Goal: Use online tool/utility: Utilize a website feature to perform a specific function

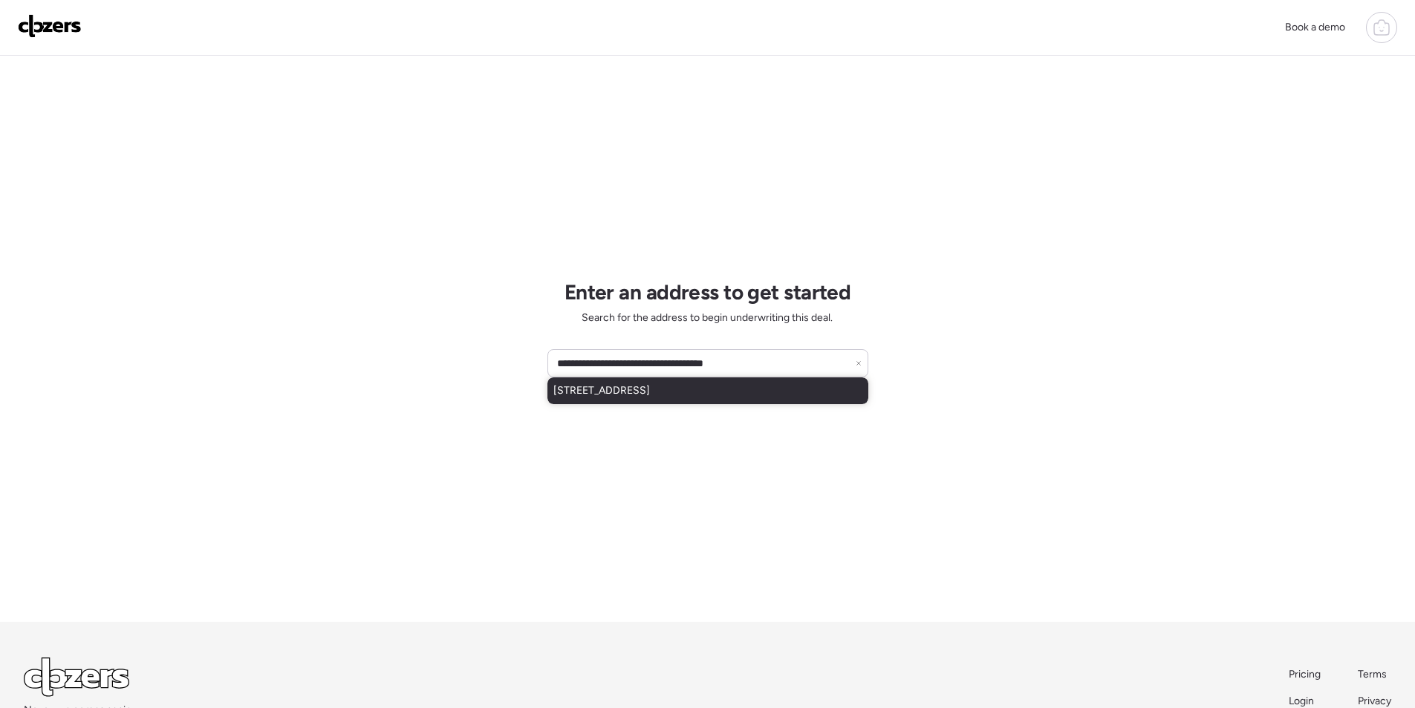
click at [623, 385] on span "[STREET_ADDRESS]" at bounding box center [601, 390] width 97 height 15
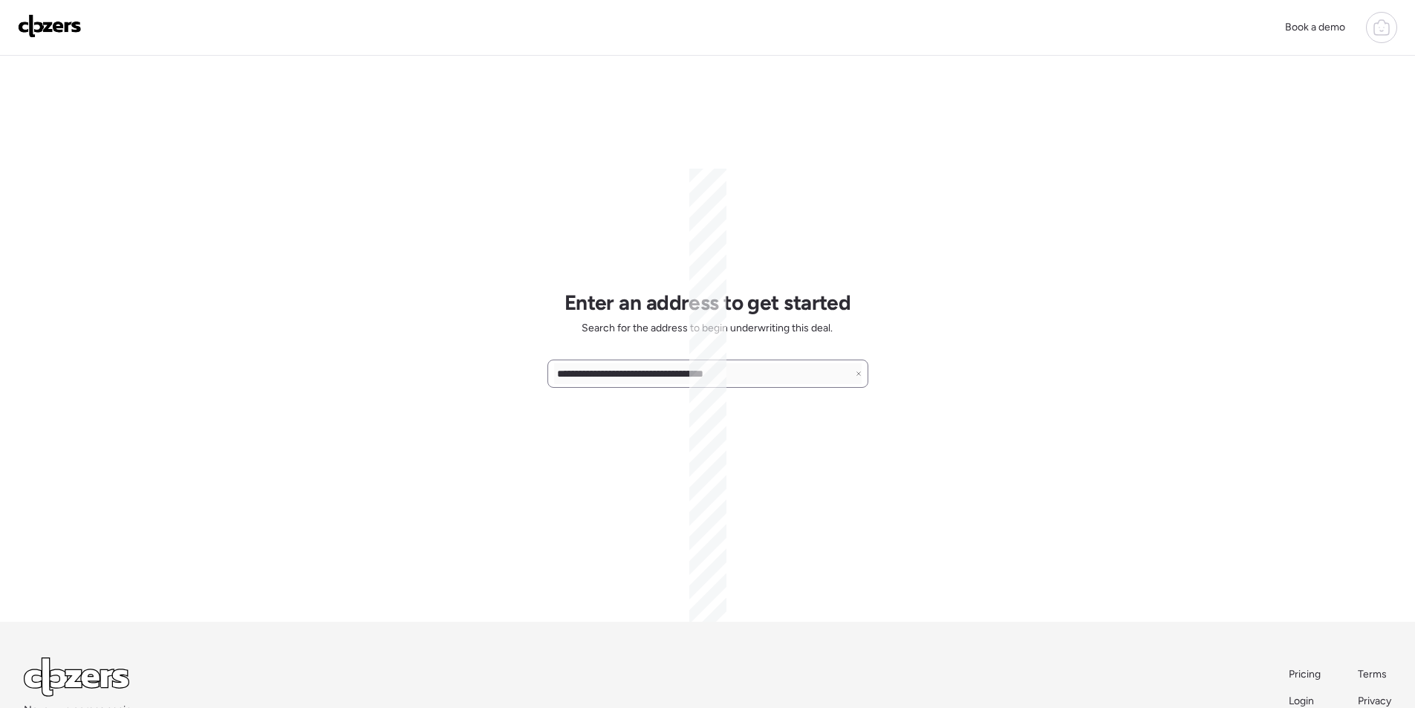
type input "**********"
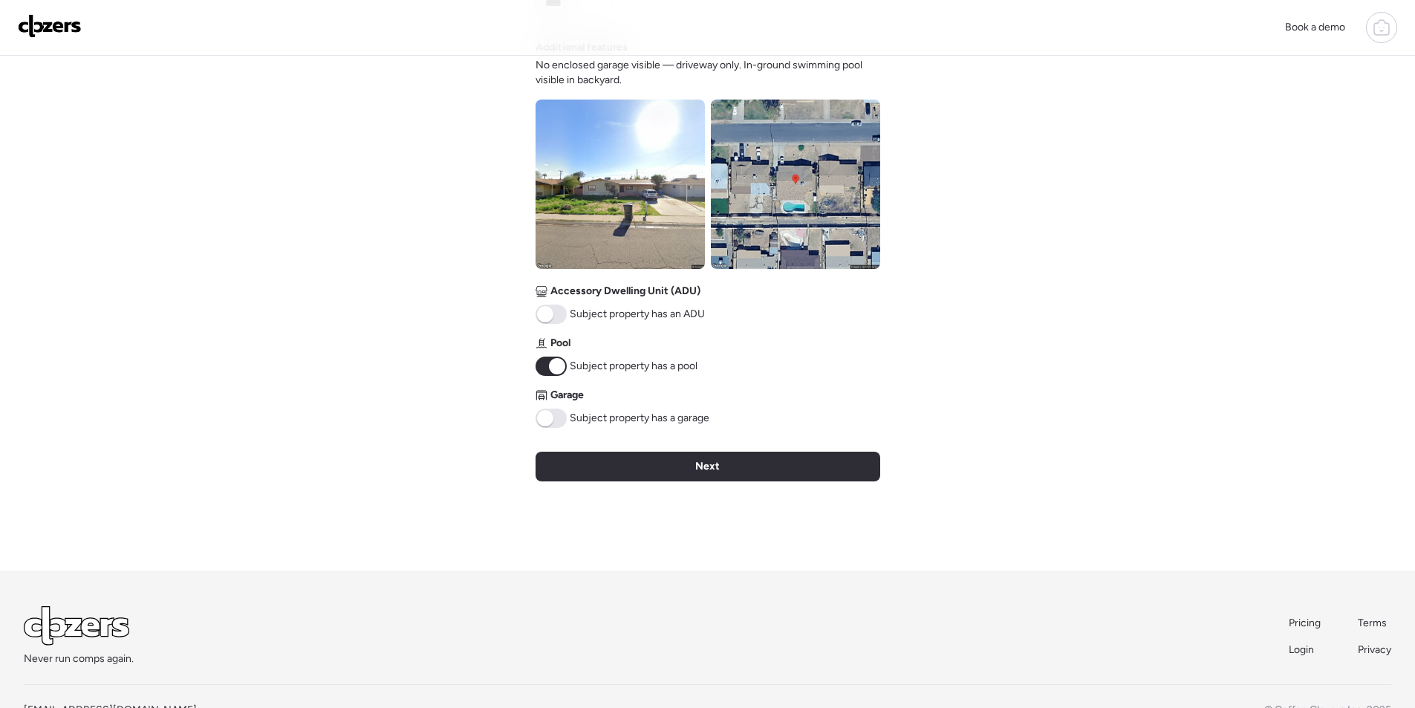
scroll to position [518, 0]
click at [596, 179] on img at bounding box center [619, 183] width 169 height 169
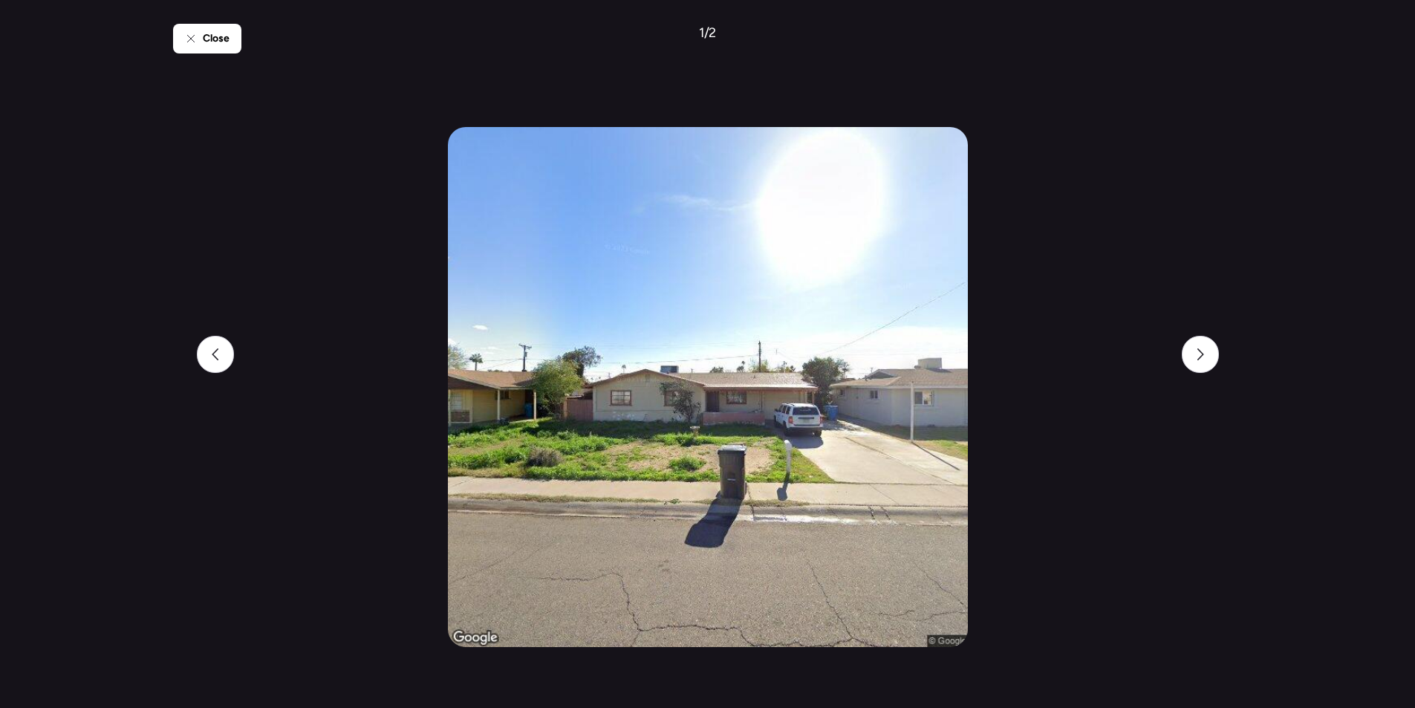
click at [215, 36] on span "Close" at bounding box center [216, 38] width 27 height 15
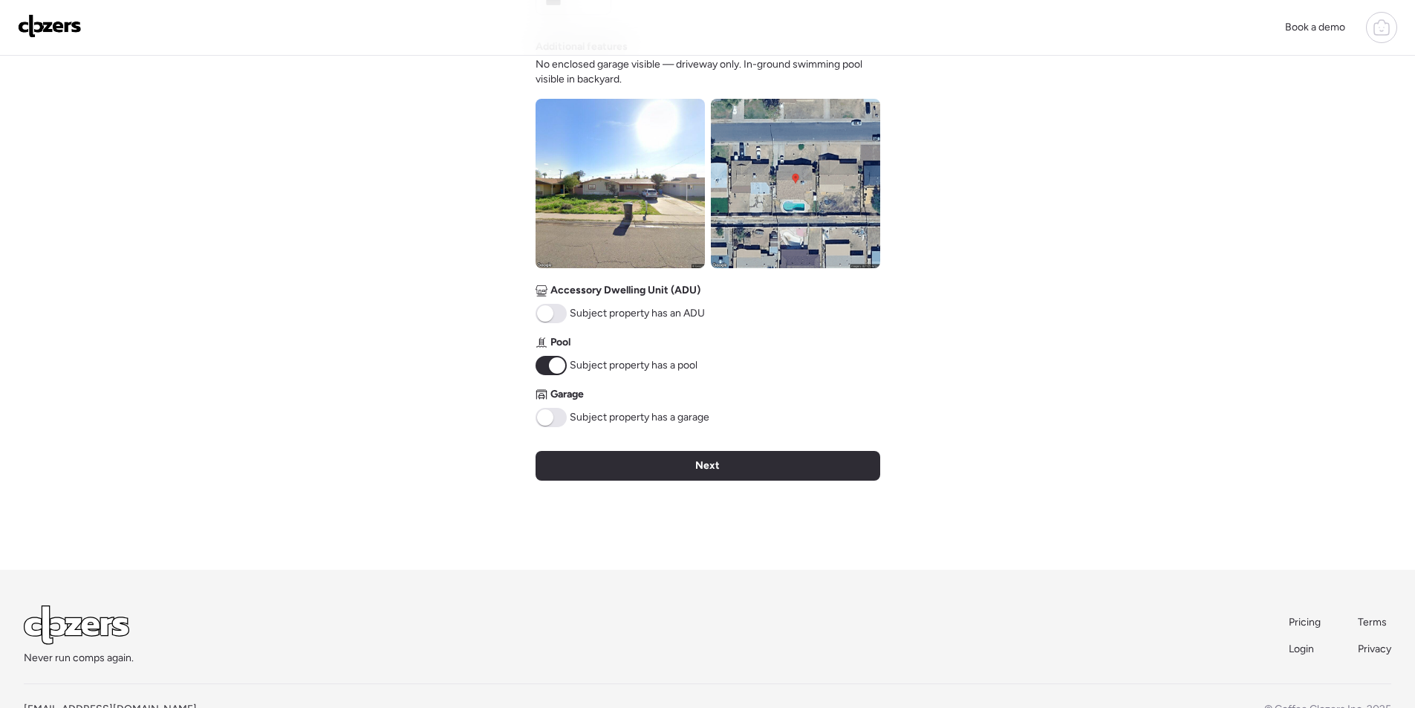
click at [559, 415] on span at bounding box center [550, 417] width 31 height 19
click at [660, 465] on div "Next" at bounding box center [707, 466] width 345 height 30
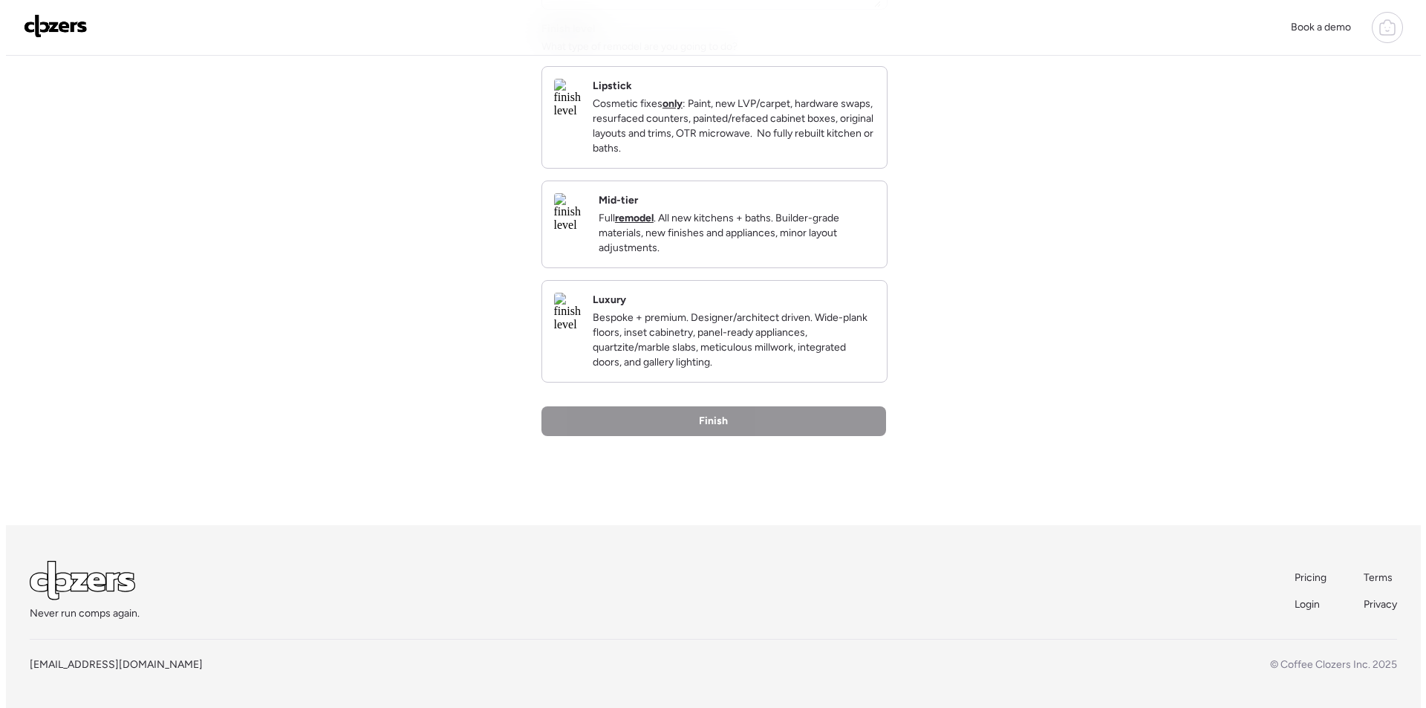
scroll to position [0, 0]
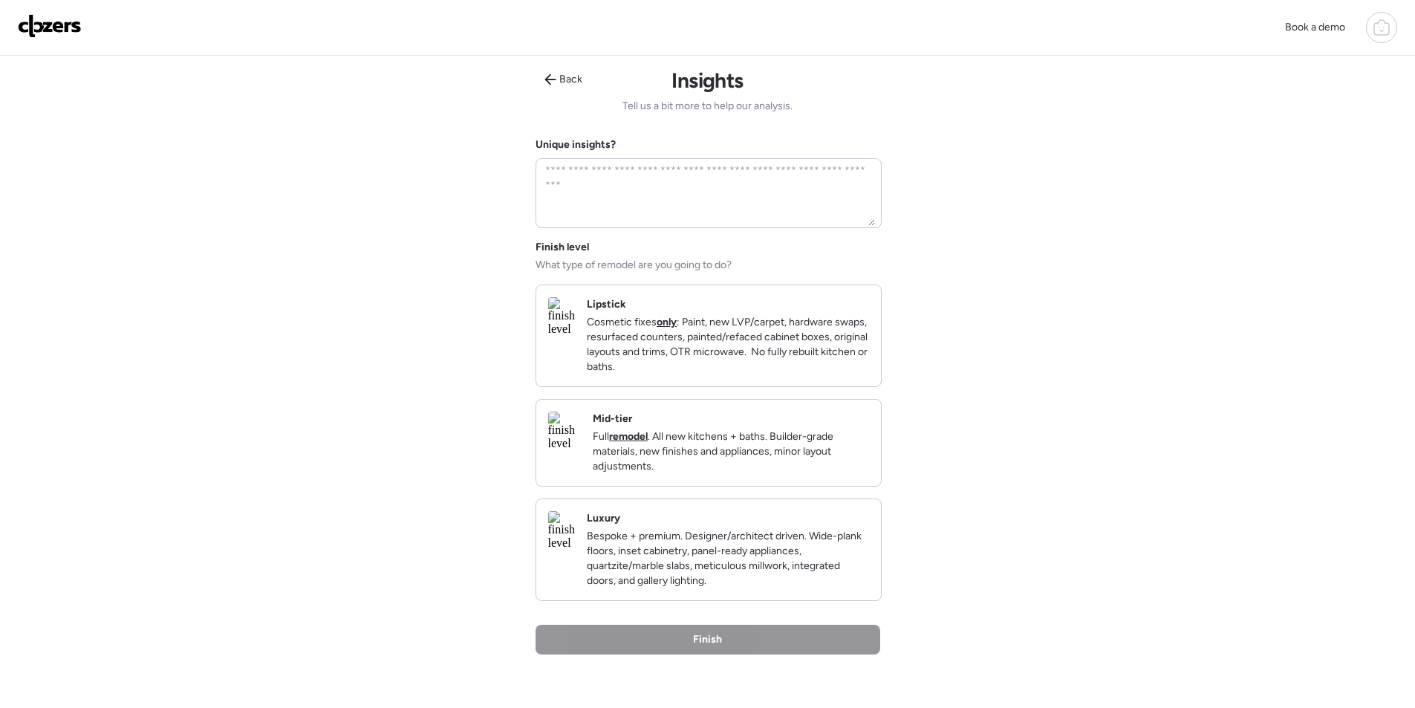
click at [828, 474] on p "Full remodel . All new kitchens + baths. Builder-grade materials, new finishes …" at bounding box center [731, 451] width 276 height 45
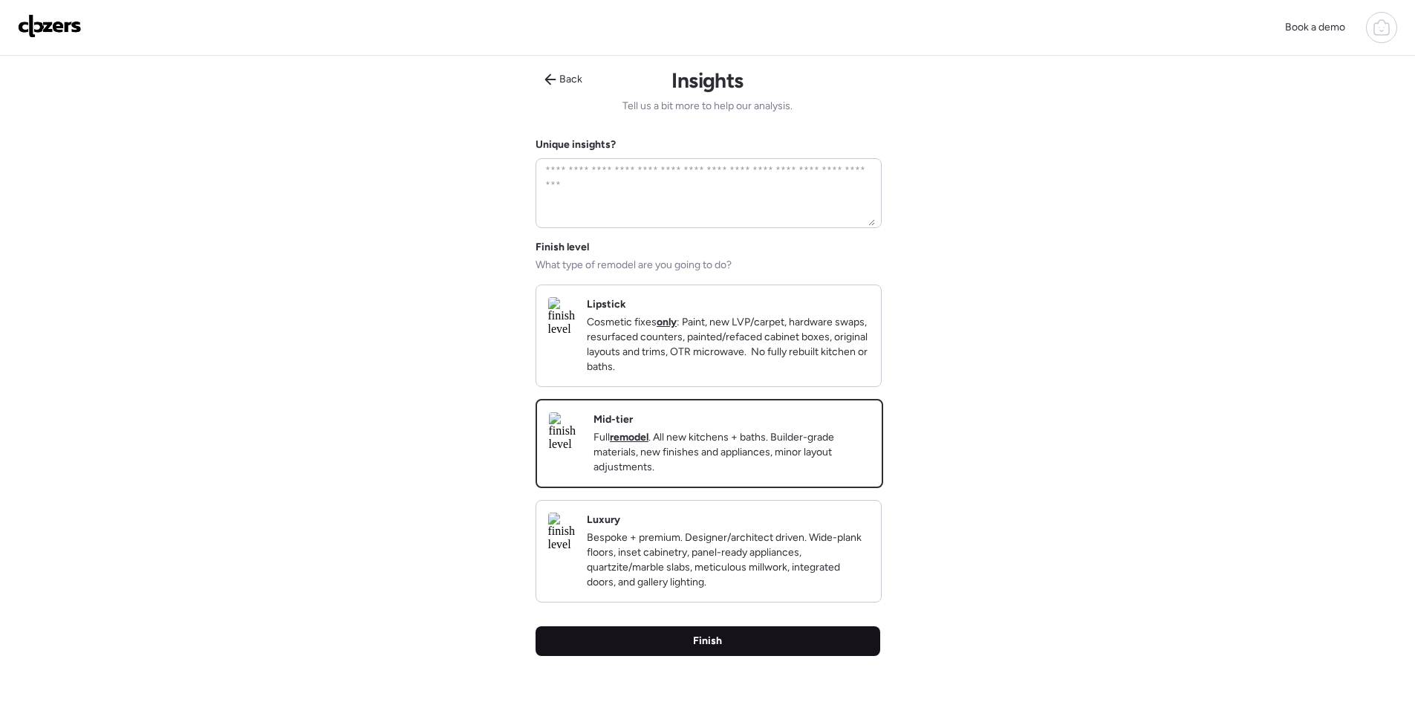
click at [793, 656] on div "Finish" at bounding box center [707, 641] width 345 height 30
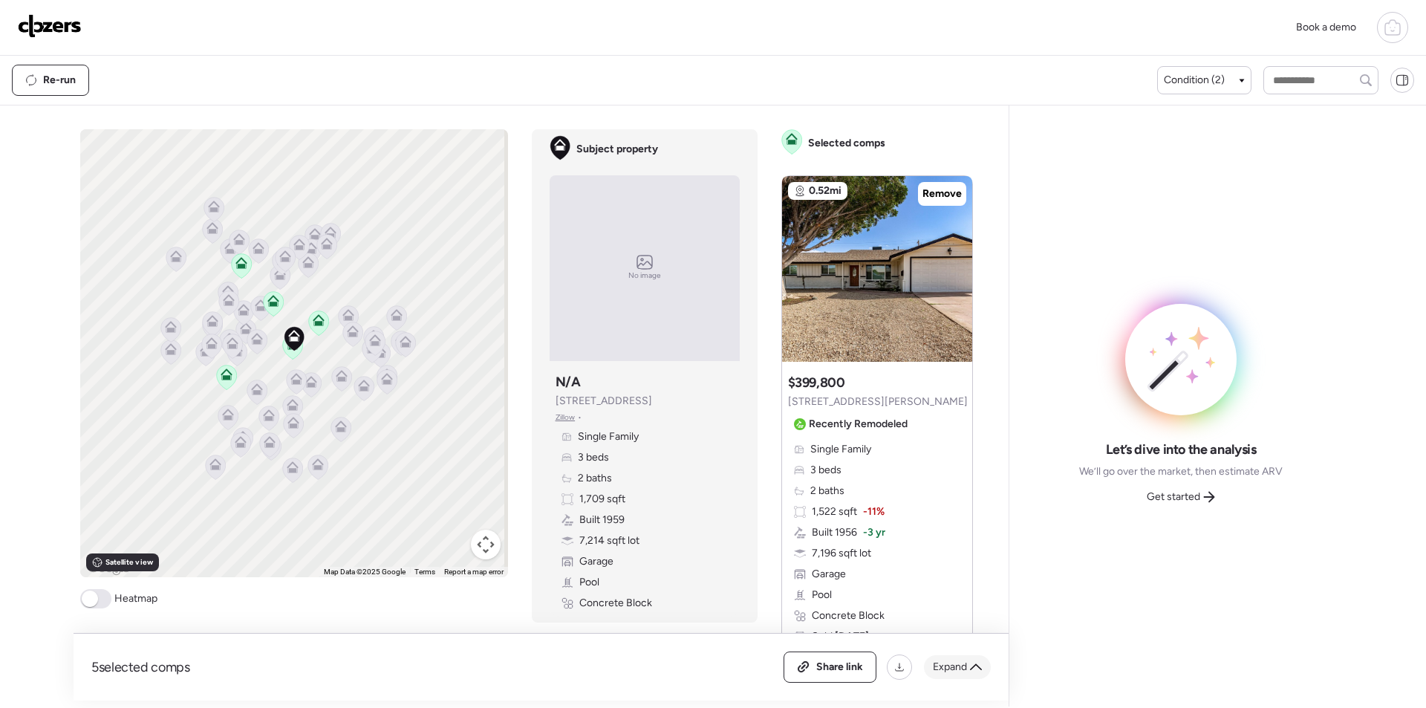
click at [951, 660] on span "Expand" at bounding box center [950, 667] width 34 height 15
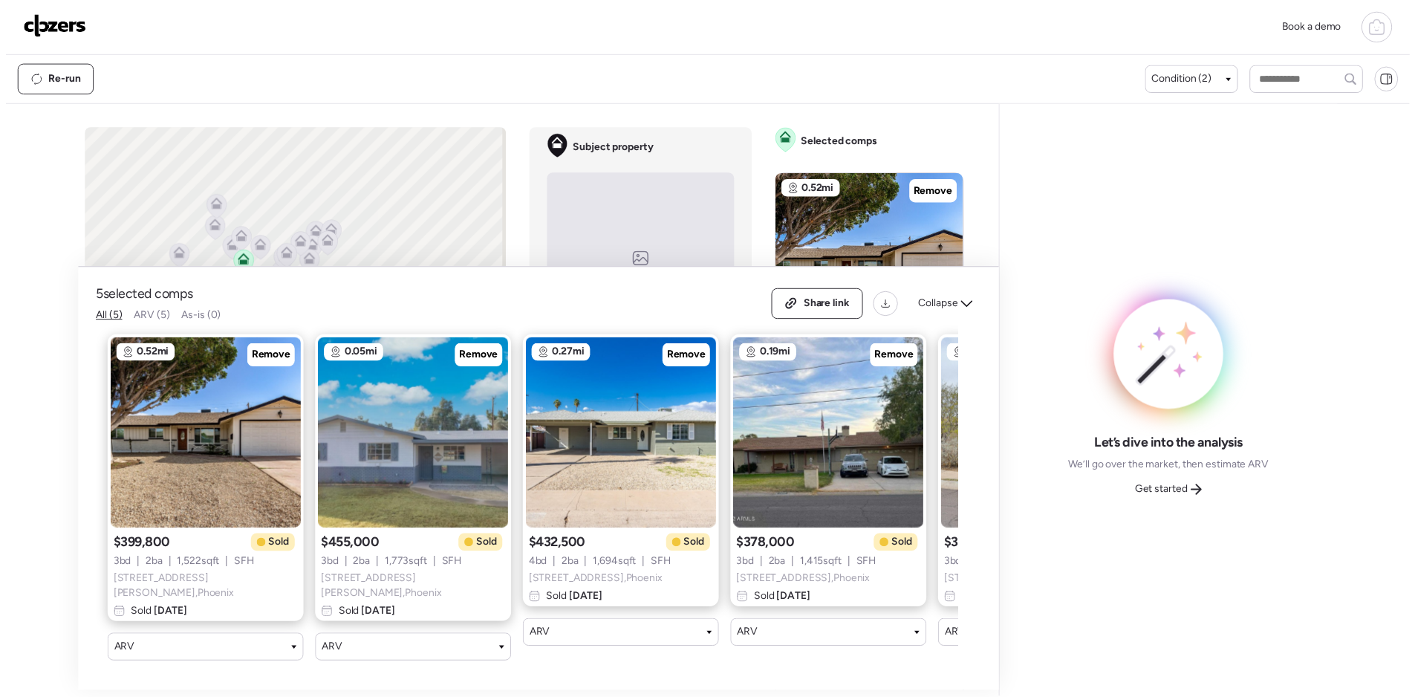
scroll to position [0, 191]
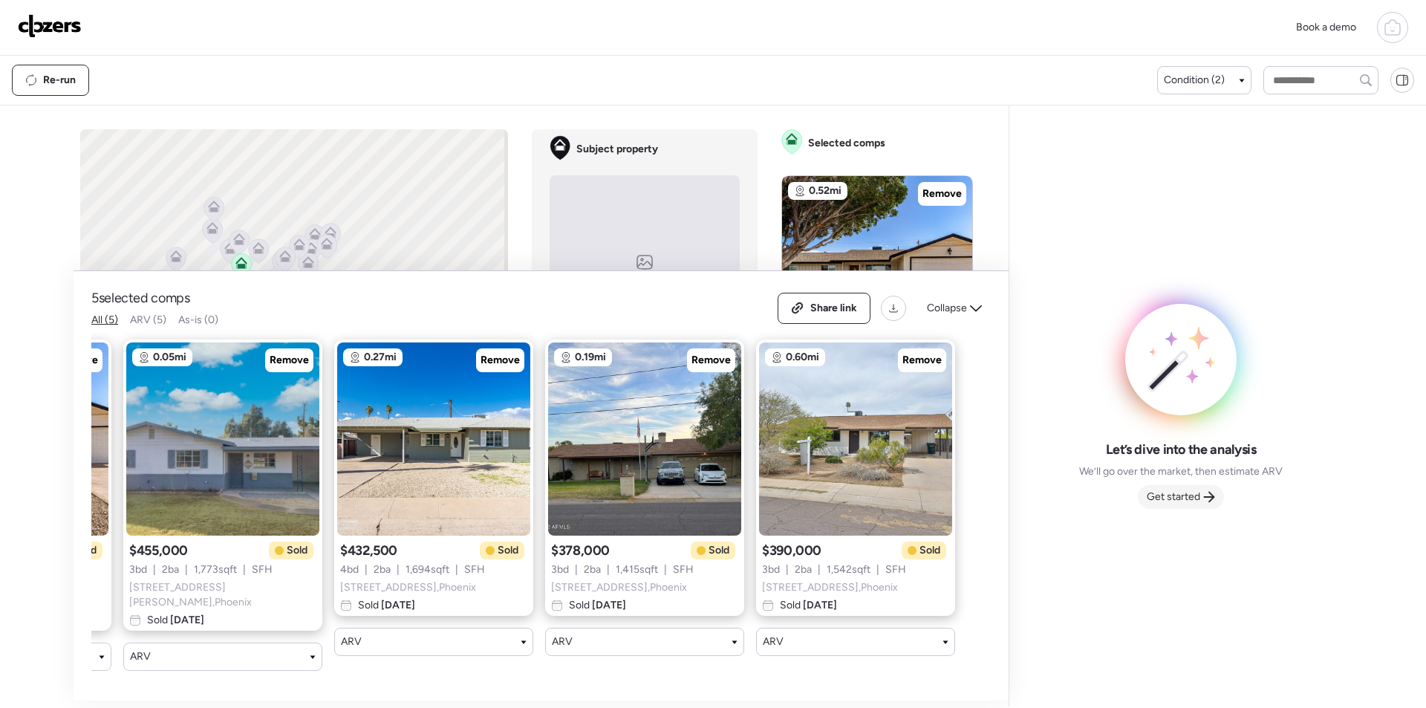
click at [1175, 496] on span "Get started" at bounding box center [1173, 496] width 53 height 15
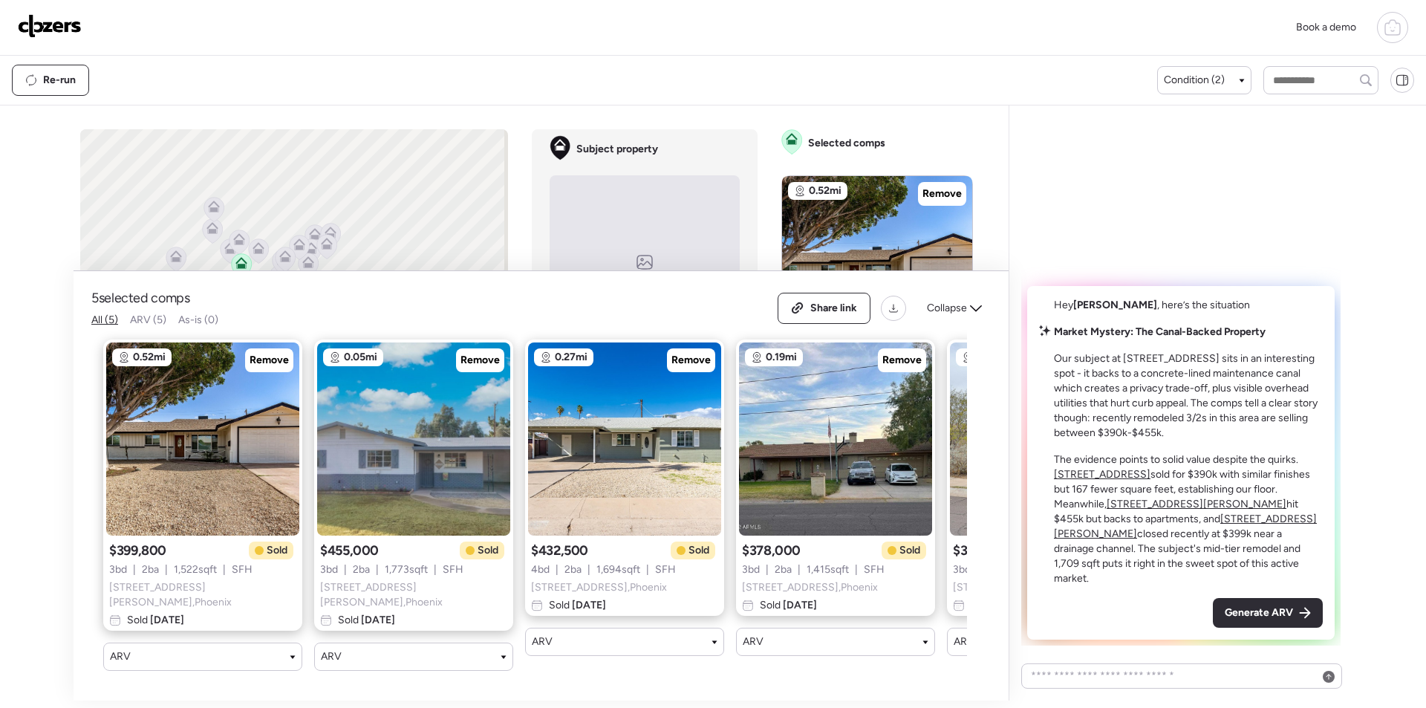
click at [1304, 612] on icon at bounding box center [1305, 613] width 12 height 12
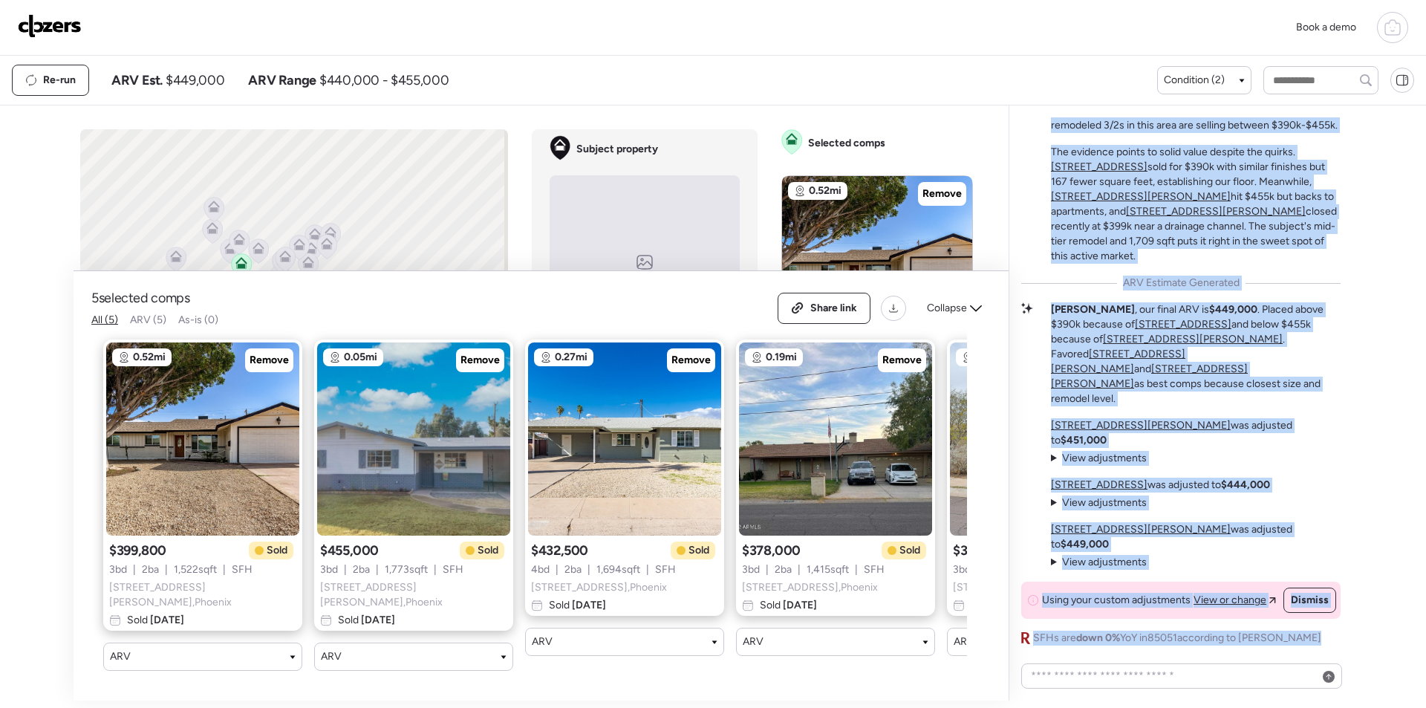
click at [1306, 625] on div "Market Mystery: The Canal-Backed Property Our subject at [STREET_ADDRESS] sits …" at bounding box center [1180, 338] width 319 height 613
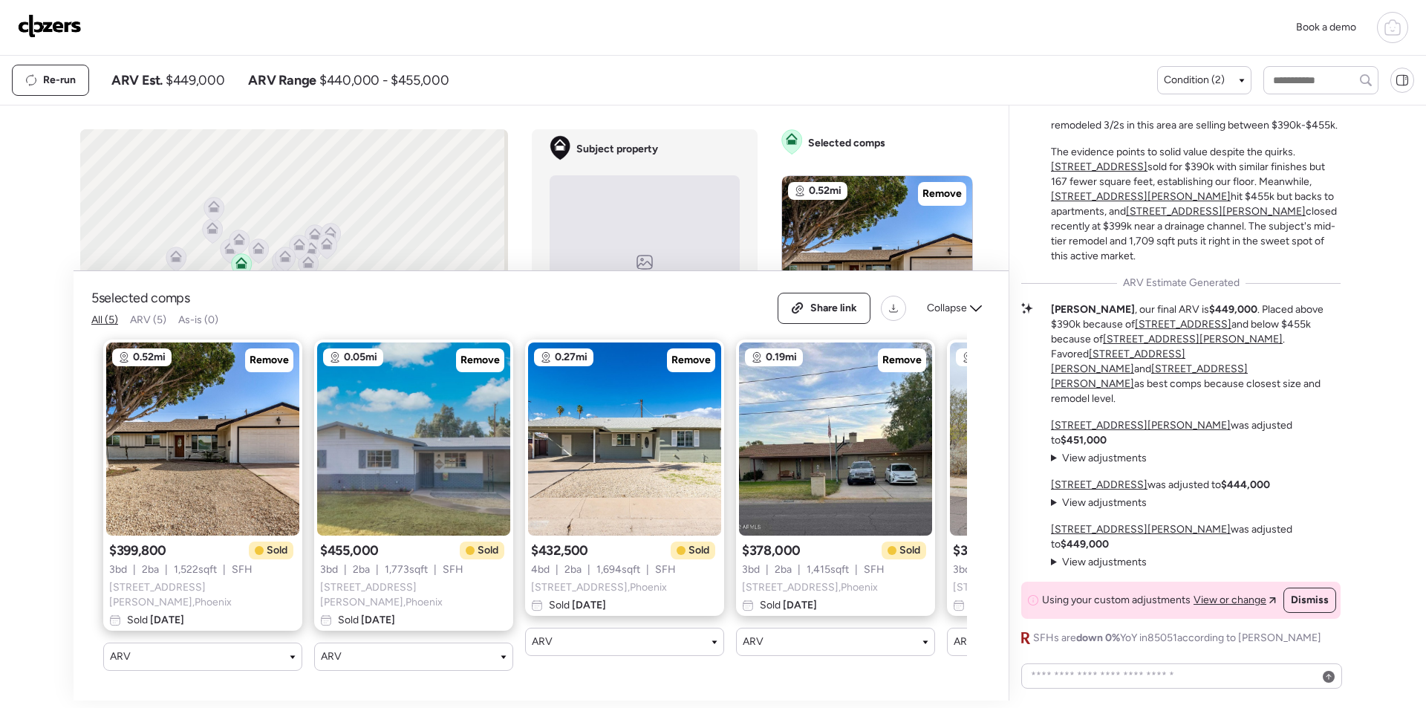
click at [192, 80] on span "$449,000" at bounding box center [195, 80] width 59 height 18
copy span "449,000"
click at [799, 304] on div "Share link" at bounding box center [823, 308] width 91 height 30
